Goal: Check status

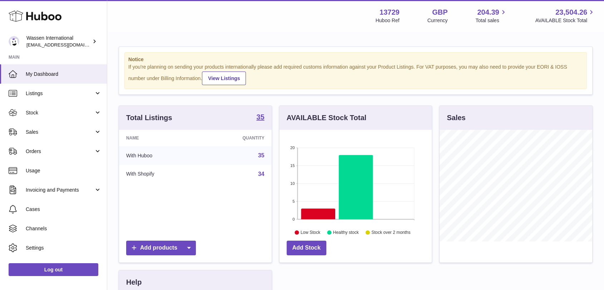
scroll to position [357162, 357121]
click at [61, 117] on link "Stock" at bounding box center [53, 112] width 107 height 19
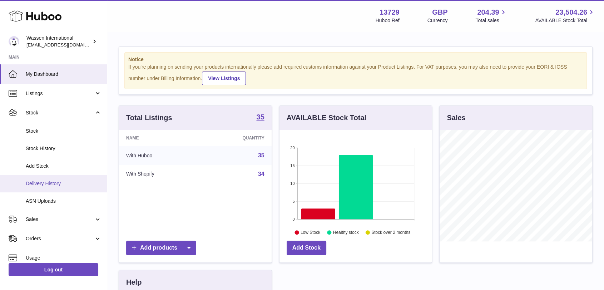
click at [60, 179] on link "Delivery History" at bounding box center [53, 184] width 107 height 18
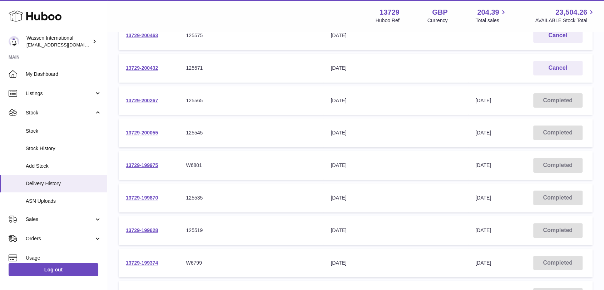
scroll to position [79, 0]
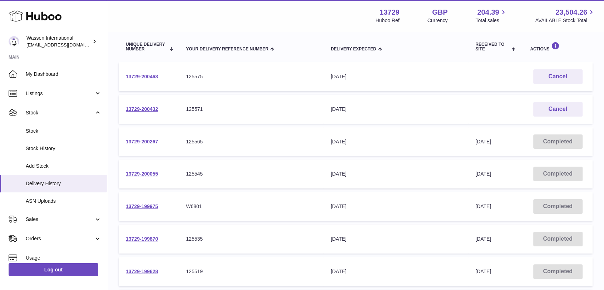
click at [152, 112] on td "13729-200432" at bounding box center [149, 109] width 60 height 29
click at [152, 111] on link "13729-200432" at bounding box center [142, 109] width 32 height 6
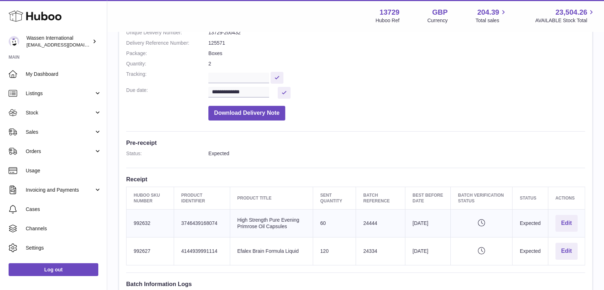
scroll to position [119, 0]
